Goal: Task Accomplishment & Management: Manage account settings

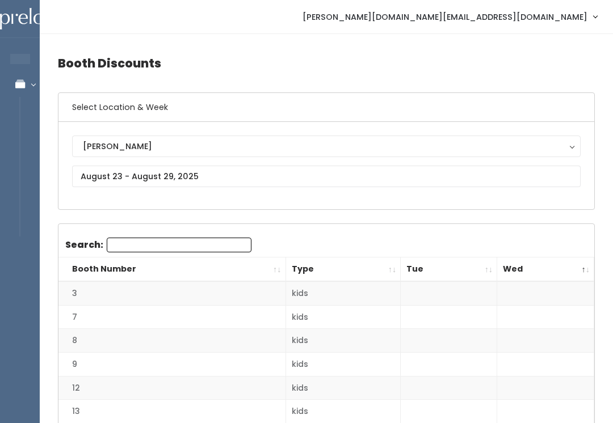
click at [31, 86] on icon at bounding box center [20, 84] width 40 height 10
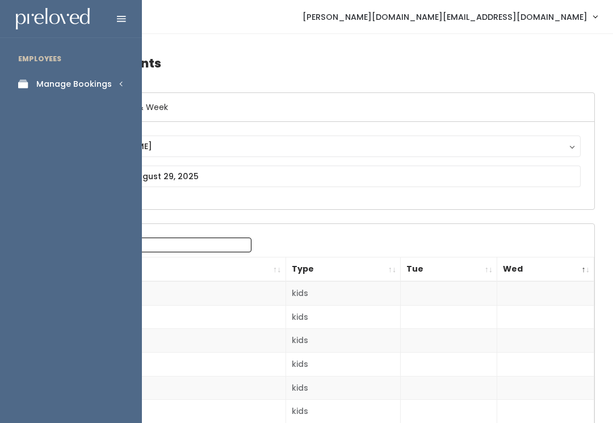
click at [106, 82] on div "Manage Bookings" at bounding box center [73, 84] width 75 height 12
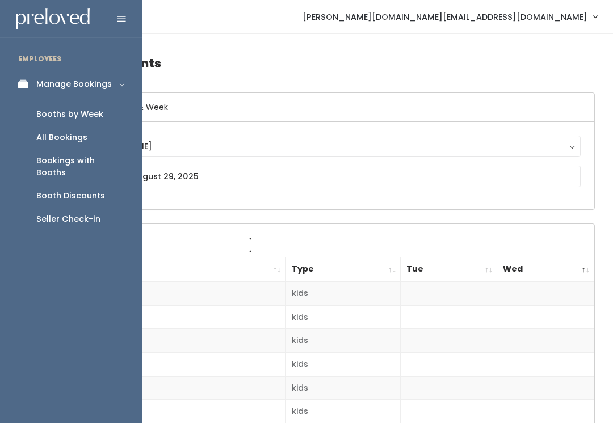
click at [111, 96] on link "Manage Bookings" at bounding box center [71, 85] width 142 height 26
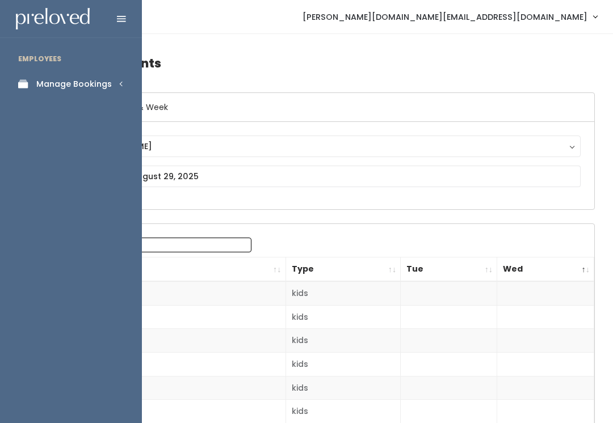
click at [117, 87] on link "Manage Bookings" at bounding box center [71, 85] width 142 height 26
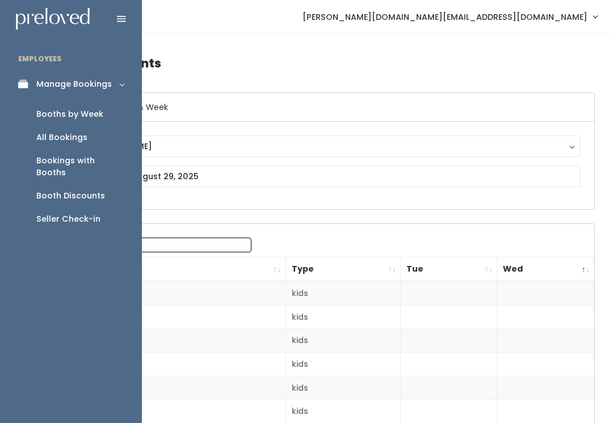
click at [93, 115] on div "Booths by Week" at bounding box center [69, 114] width 67 height 12
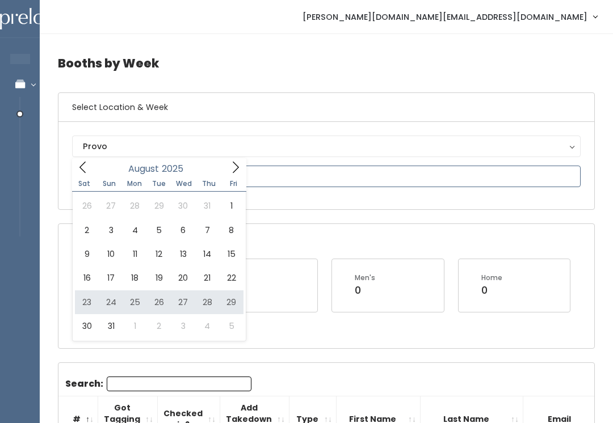
type input "August 23 to August 29"
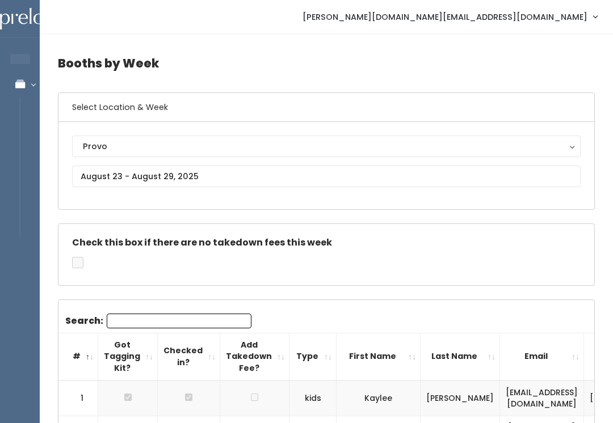
click at [208, 150] on div "Provo" at bounding box center [326, 146] width 487 height 12
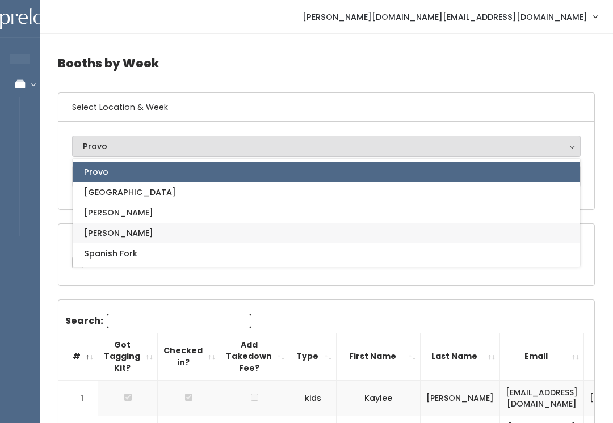
click at [151, 237] on link "[PERSON_NAME]" at bounding box center [326, 233] width 507 height 20
select select "3"
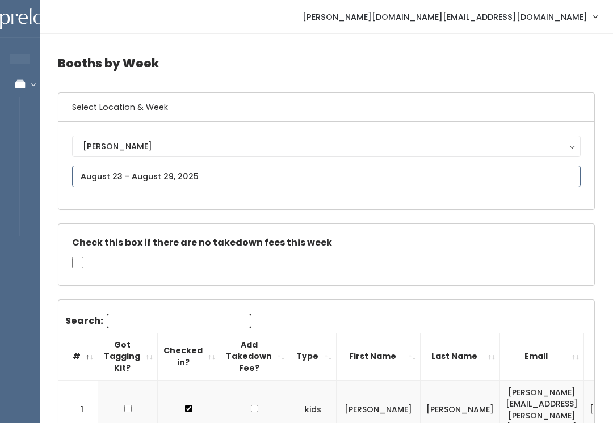
click at [195, 170] on input "text" at bounding box center [326, 177] width 509 height 22
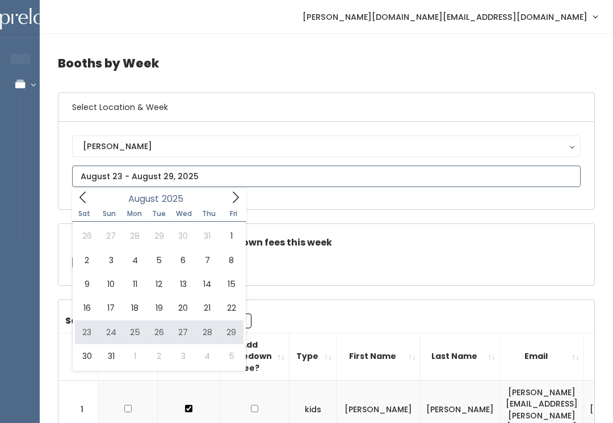
type input "August 23 to August 29"
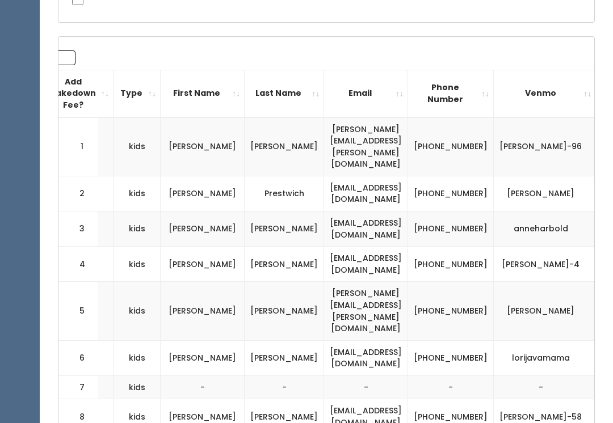
scroll to position [0, 176]
